Goal: Transaction & Acquisition: Purchase product/service

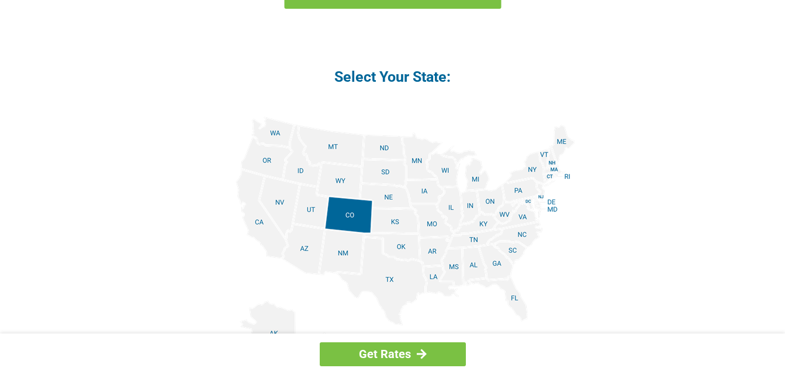
scroll to position [1345, 0]
click at [562, 141] on img at bounding box center [392, 248] width 365 height 264
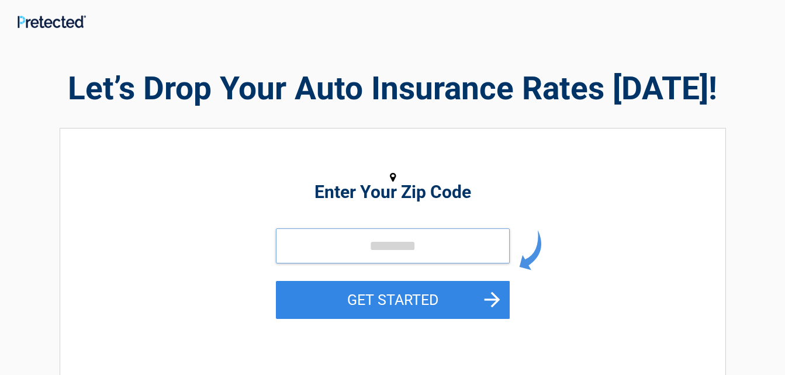
click at [346, 243] on input "tel" at bounding box center [393, 246] width 234 height 35
